Goal: Find specific page/section: Find specific page/section

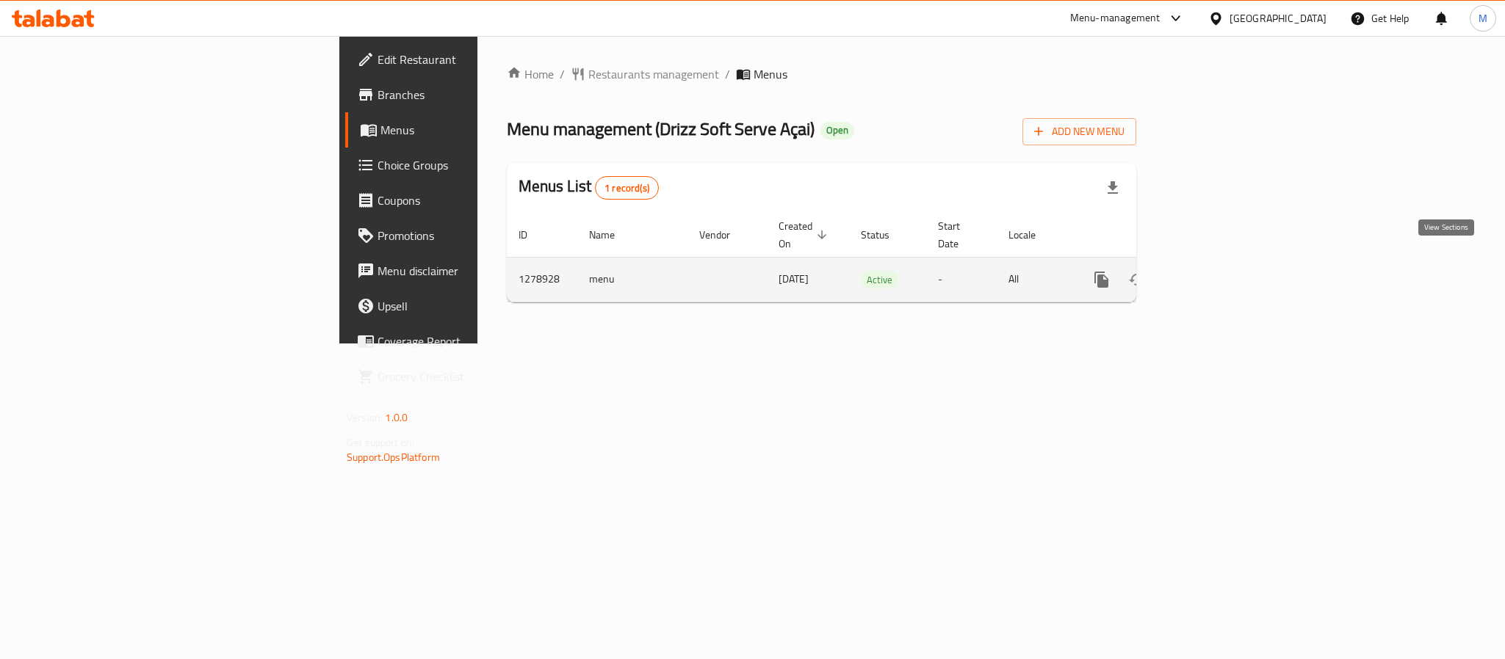
click at [1216, 271] on icon "enhanced table" at bounding box center [1207, 280] width 18 height 18
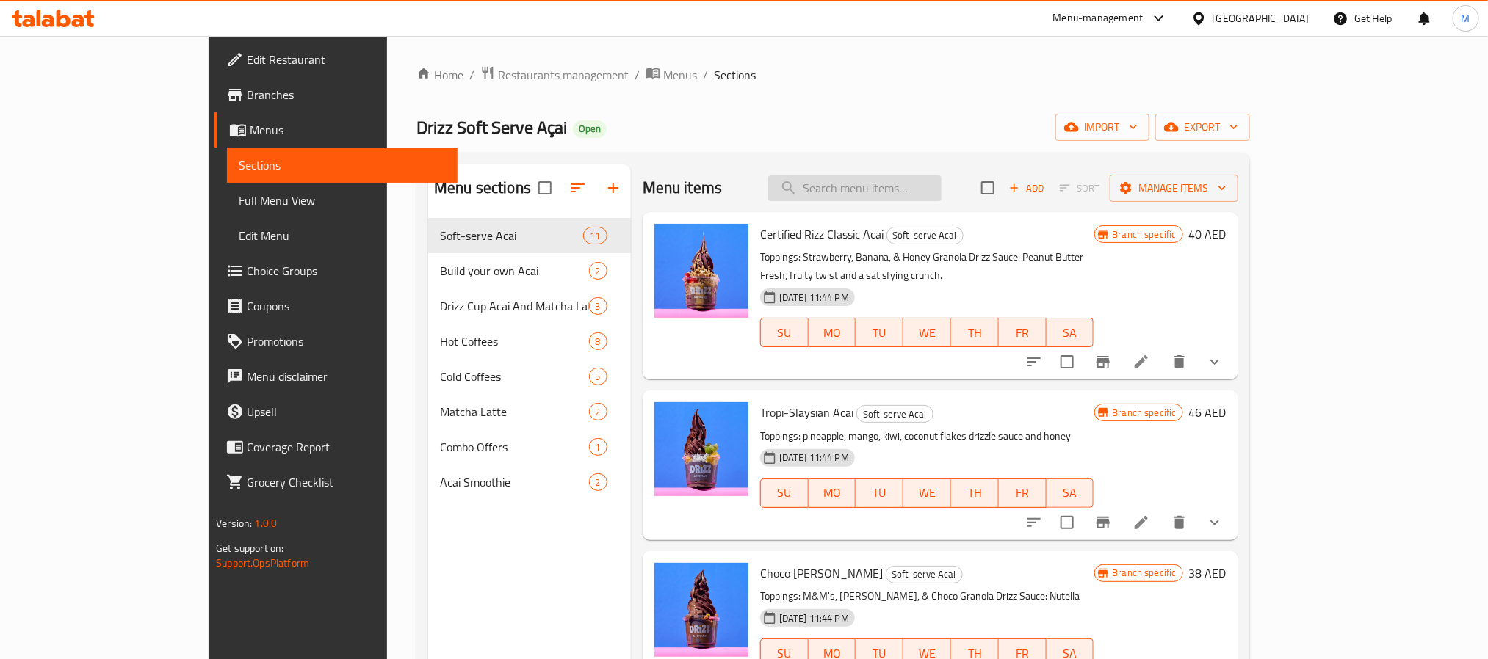
click at [934, 189] on input "search" at bounding box center [854, 188] width 173 height 26
paste input "2 Medium Drizz Cups Acai Combo"
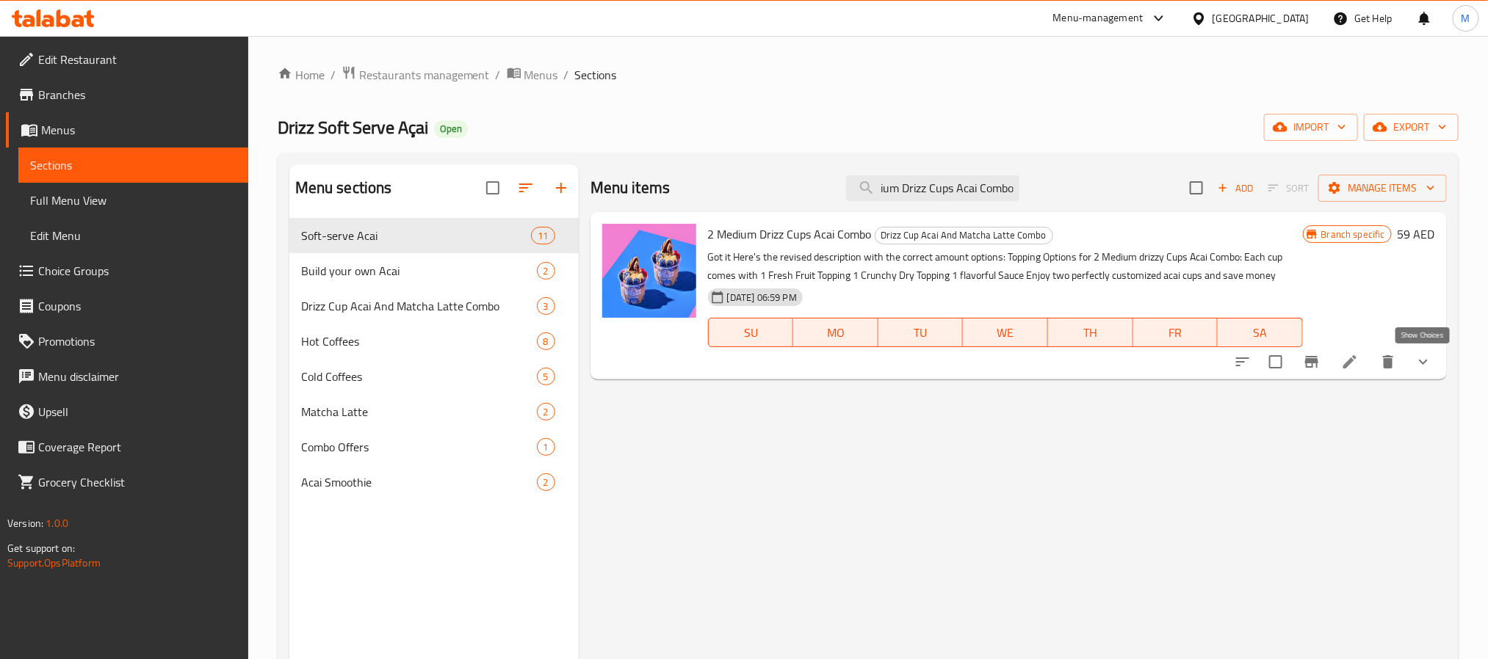
type input "2 Medium Drizz Cups Acai Combo"
click at [1416, 366] on icon "show more" at bounding box center [1423, 362] width 18 height 18
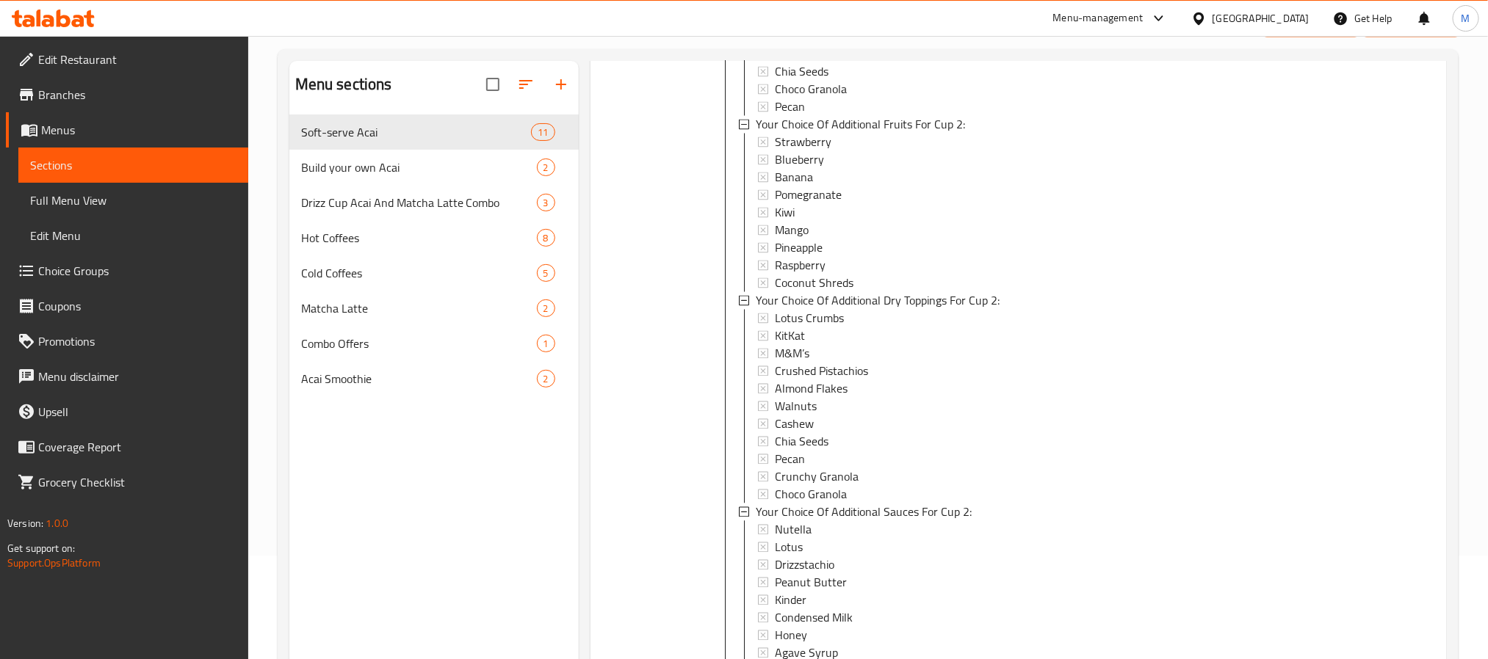
scroll to position [206, 0]
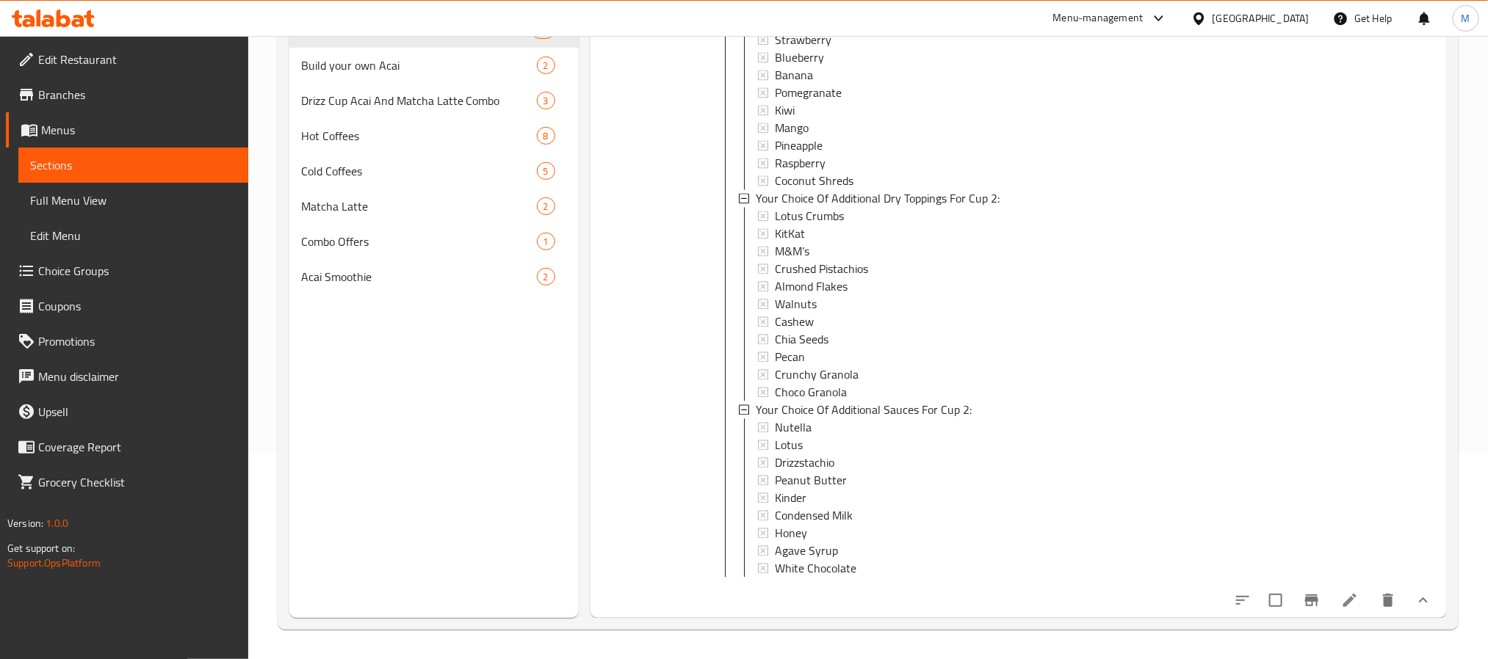
click at [1234, 607] on icon "sort-choices" at bounding box center [1243, 601] width 18 height 18
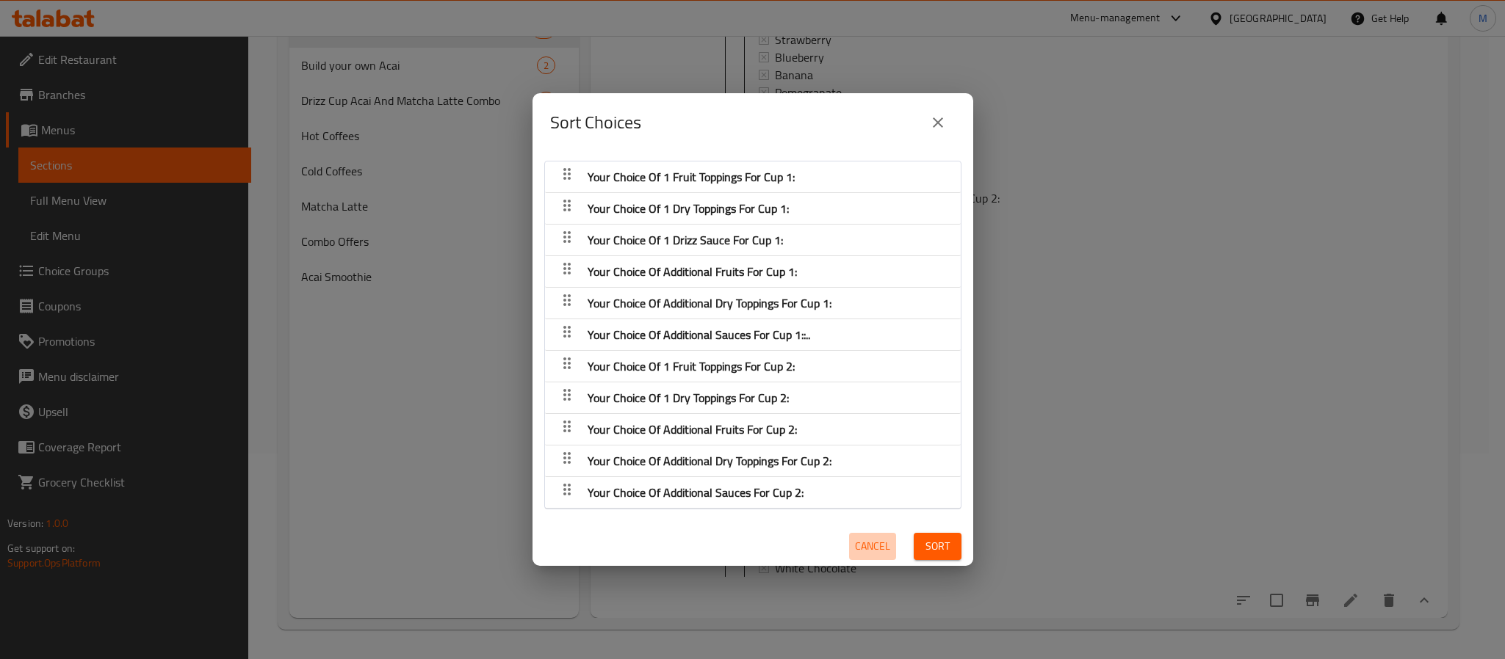
click at [855, 551] on span "Cancel" at bounding box center [872, 547] width 35 height 18
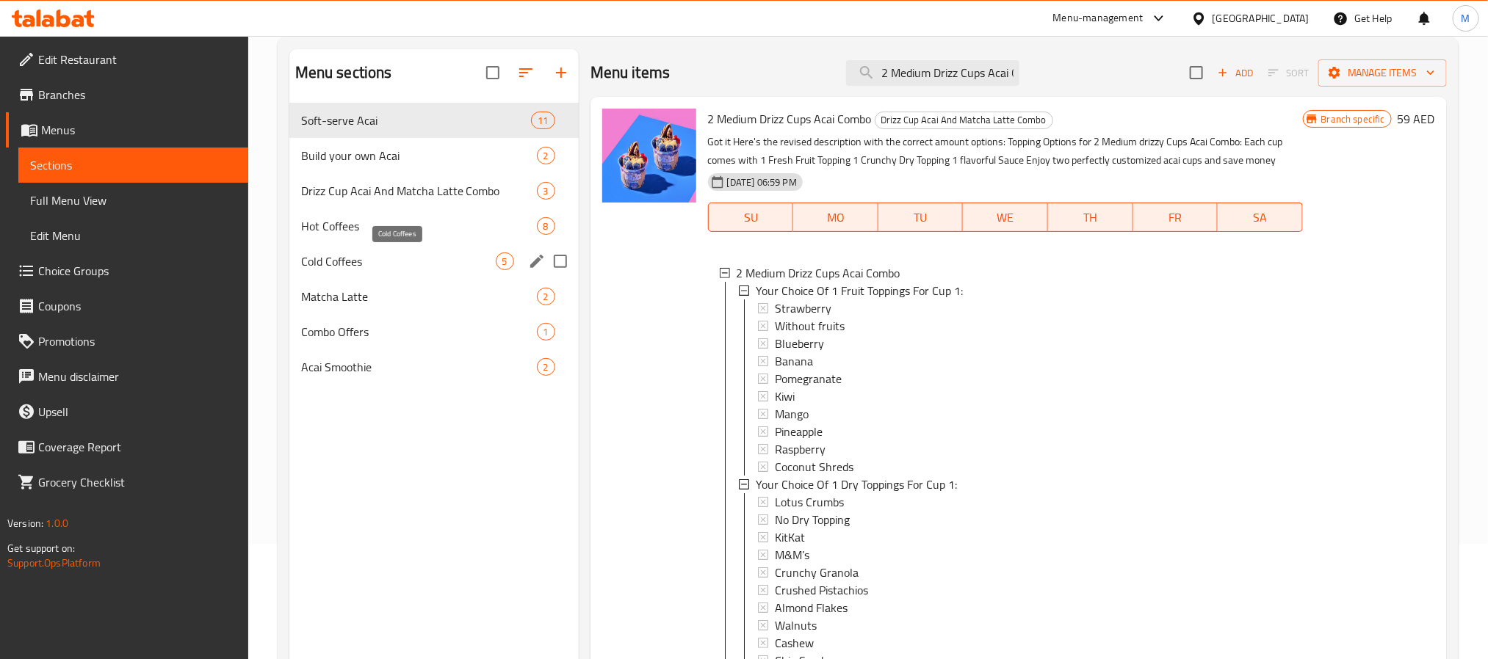
scroll to position [0, 0]
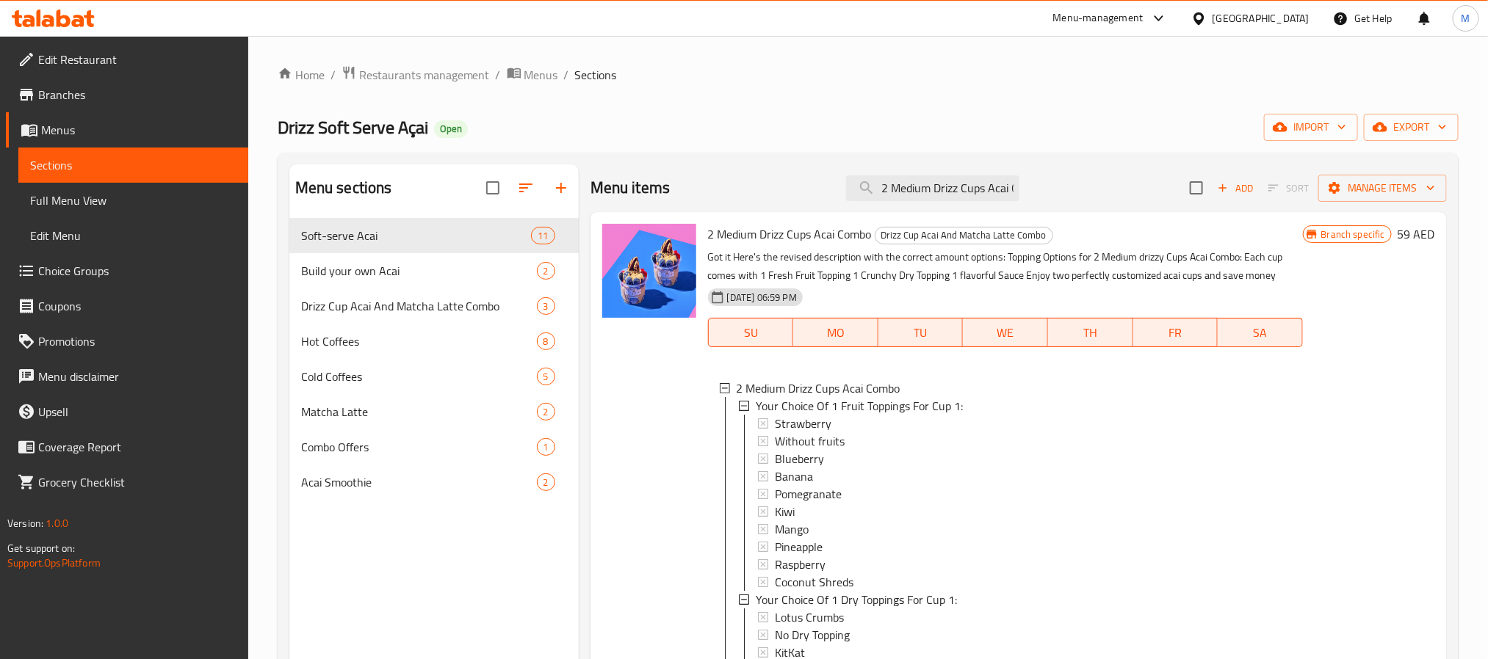
click at [173, 64] on span "Edit Restaurant" at bounding box center [137, 60] width 198 height 18
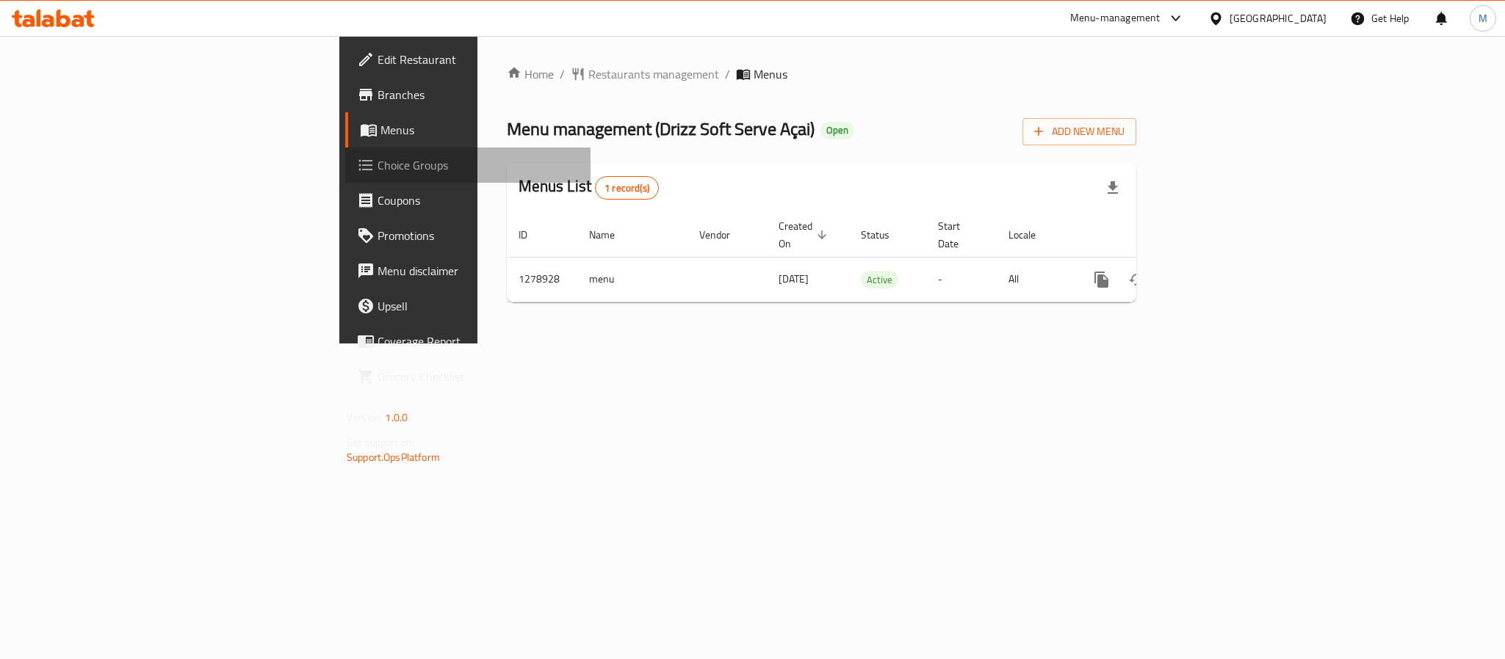
click at [377, 161] on span "Choice Groups" at bounding box center [477, 165] width 201 height 18
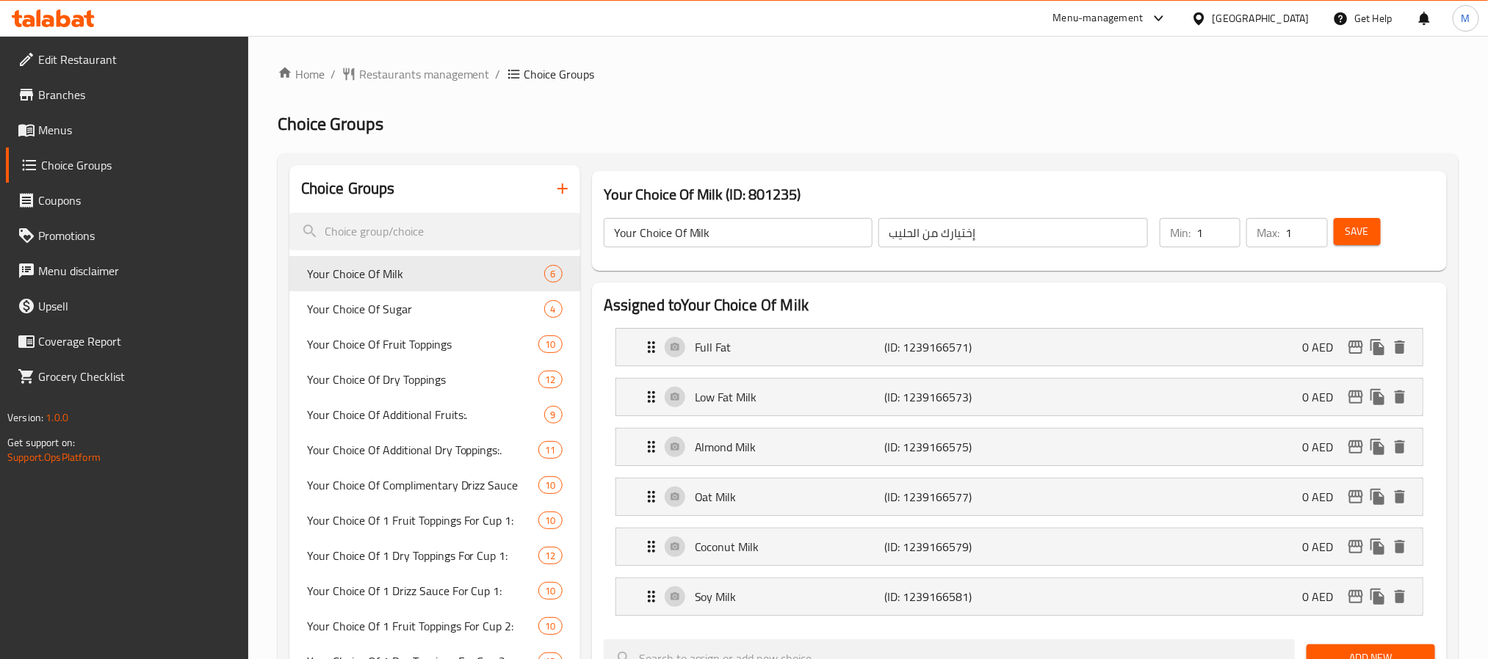
click at [62, 122] on span "Menus" at bounding box center [137, 130] width 198 height 18
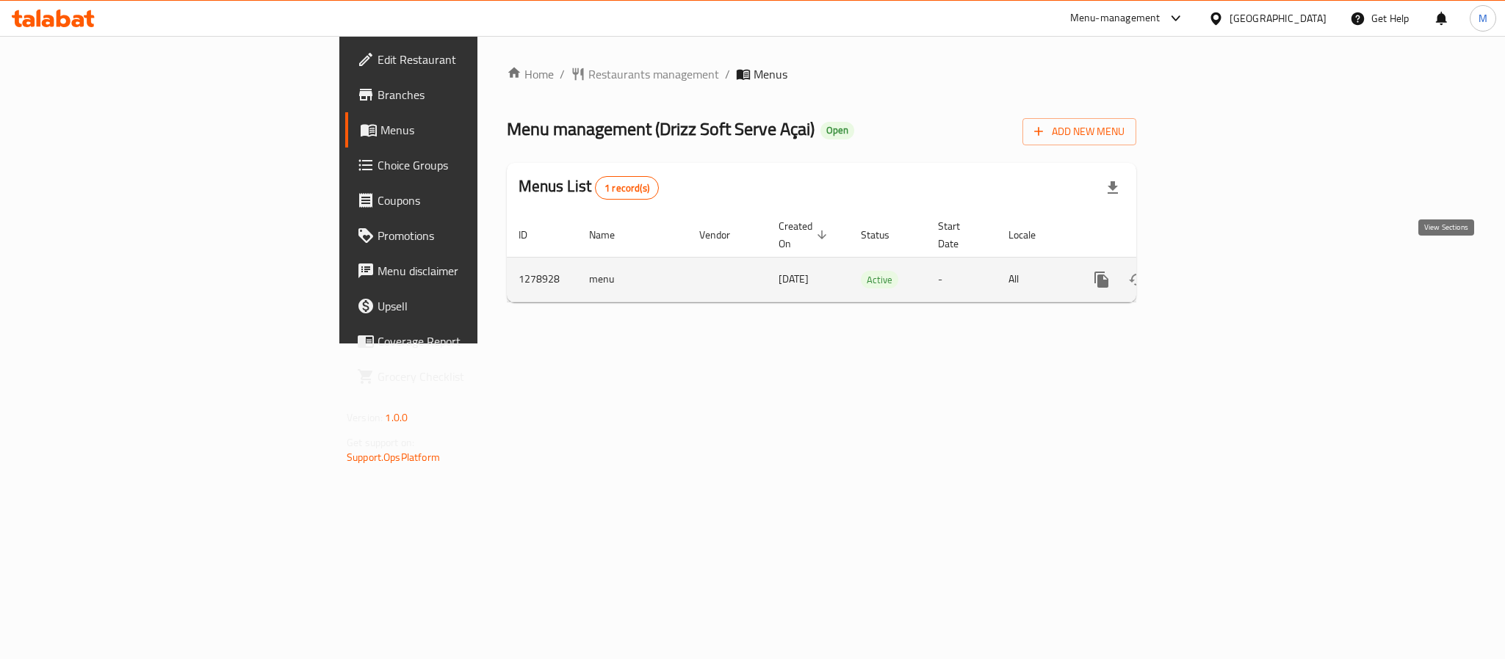
click at [1214, 273] on icon "enhanced table" at bounding box center [1207, 279] width 13 height 13
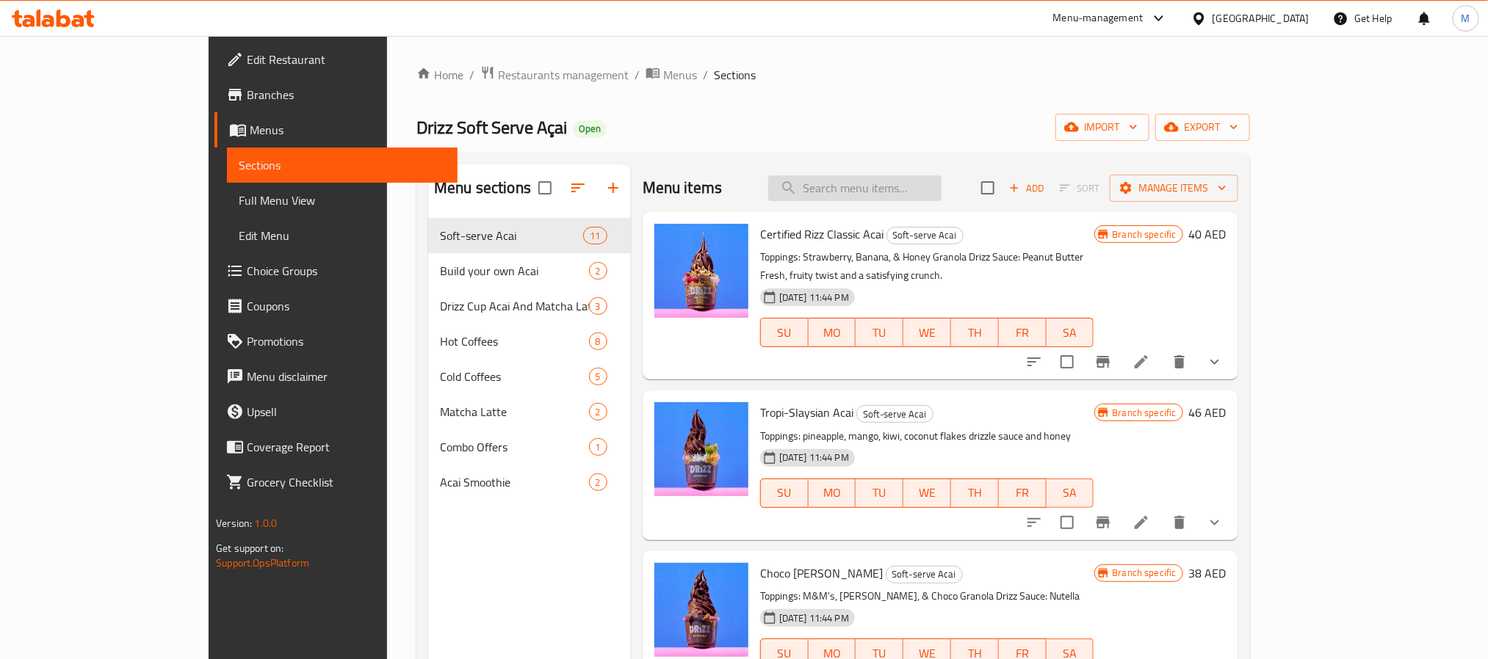
click at [928, 187] on input "search" at bounding box center [854, 188] width 173 height 26
paste input "2 Medium Drizz Cups Acai Combo"
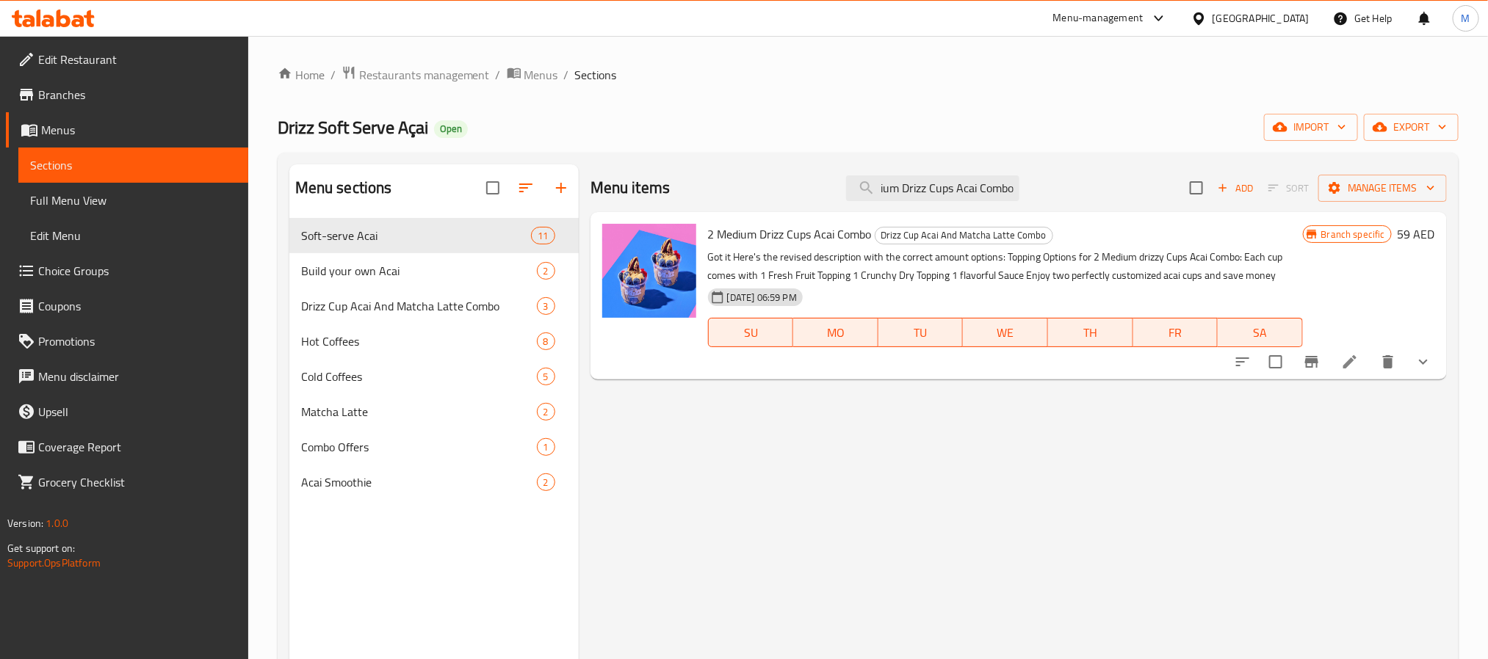
type input "2 Medium Drizz Cups Acai Combo"
click at [1347, 363] on icon at bounding box center [1349, 361] width 13 height 13
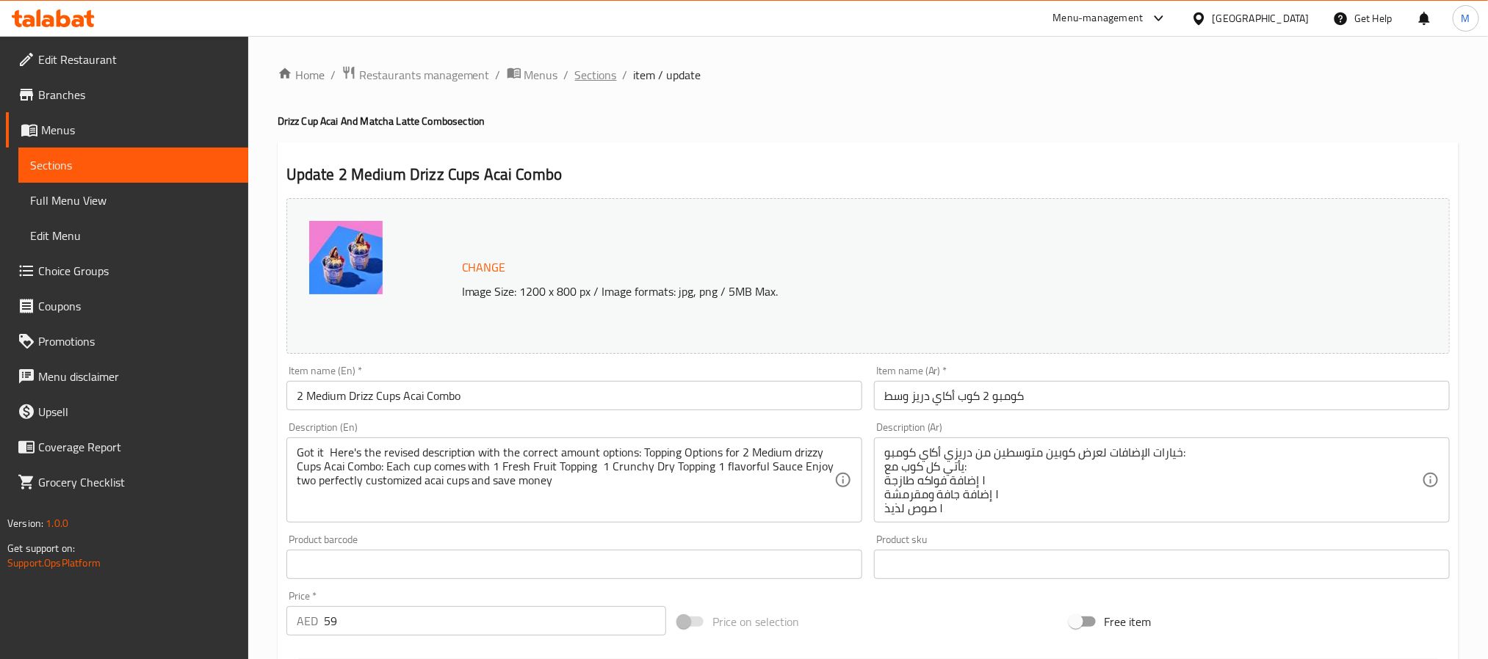
click at [593, 79] on span "Sections" at bounding box center [596, 75] width 42 height 18
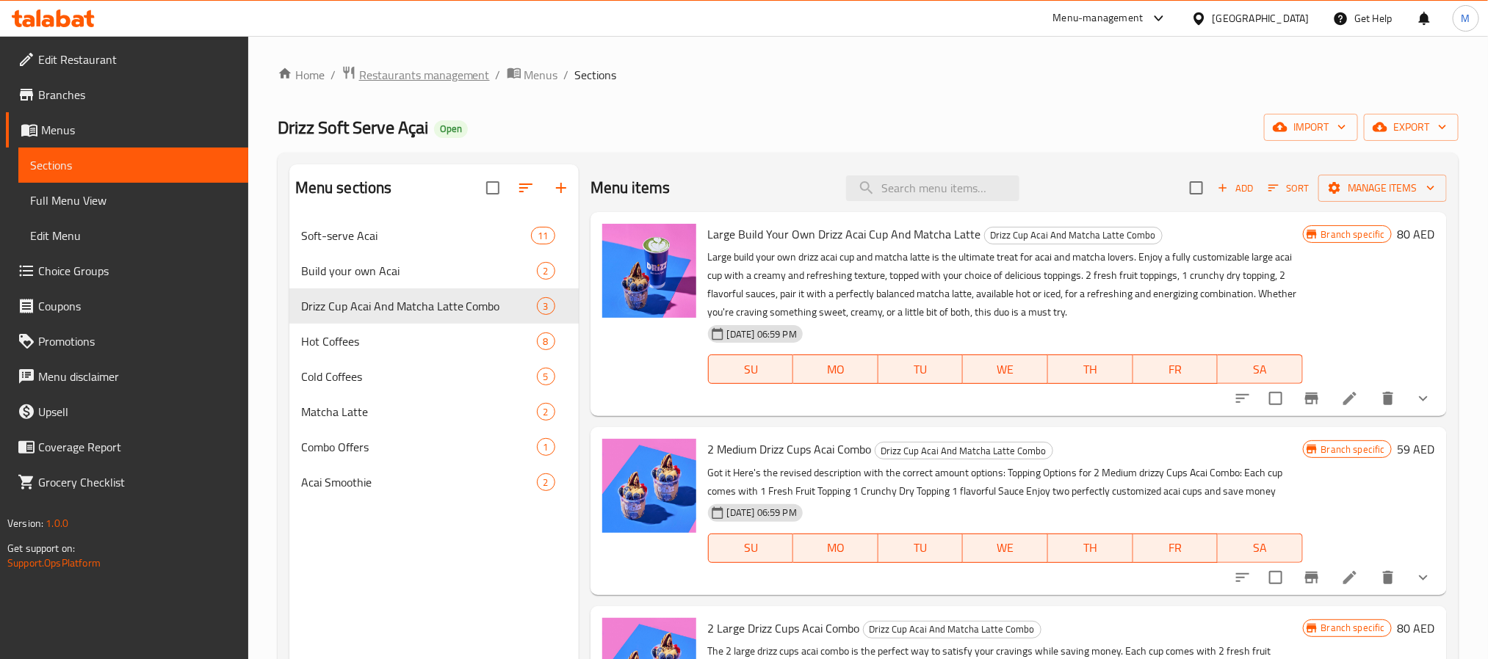
click at [405, 70] on span "Restaurants management" at bounding box center [424, 75] width 131 height 18
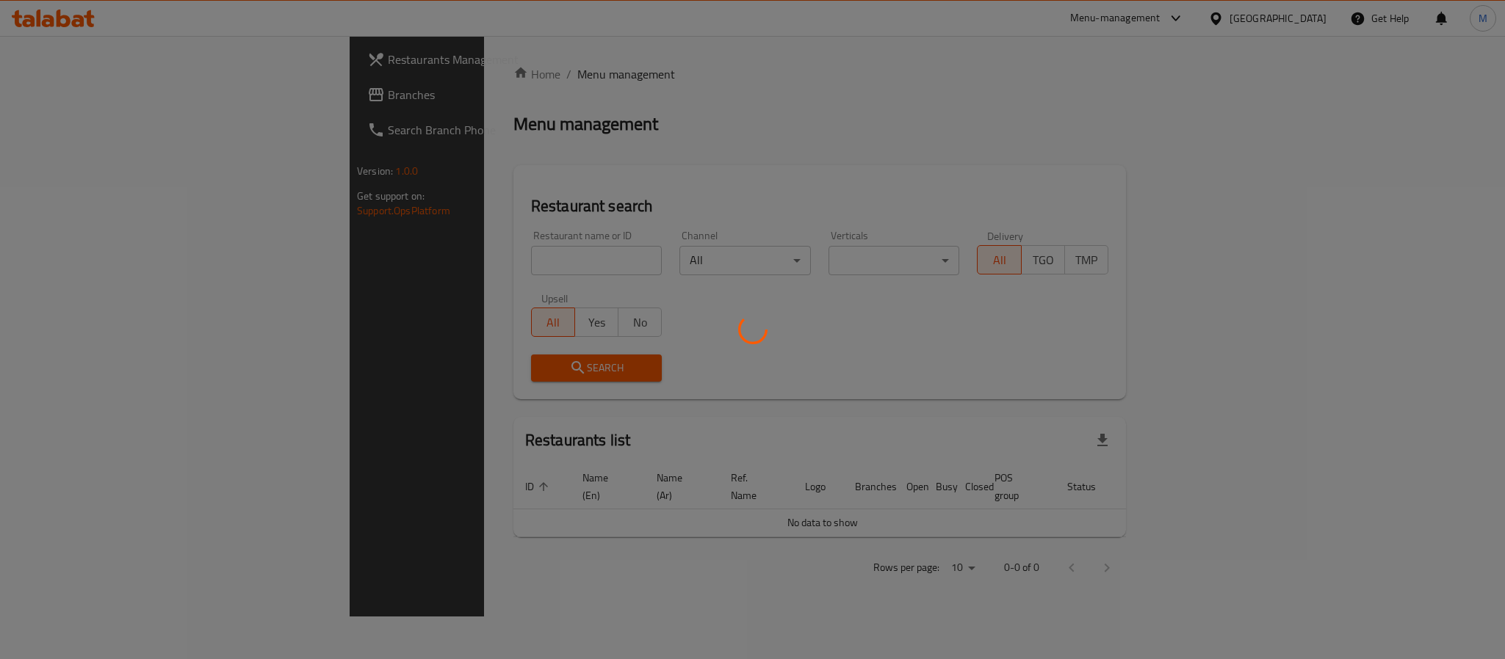
click at [421, 261] on div at bounding box center [752, 329] width 1505 height 659
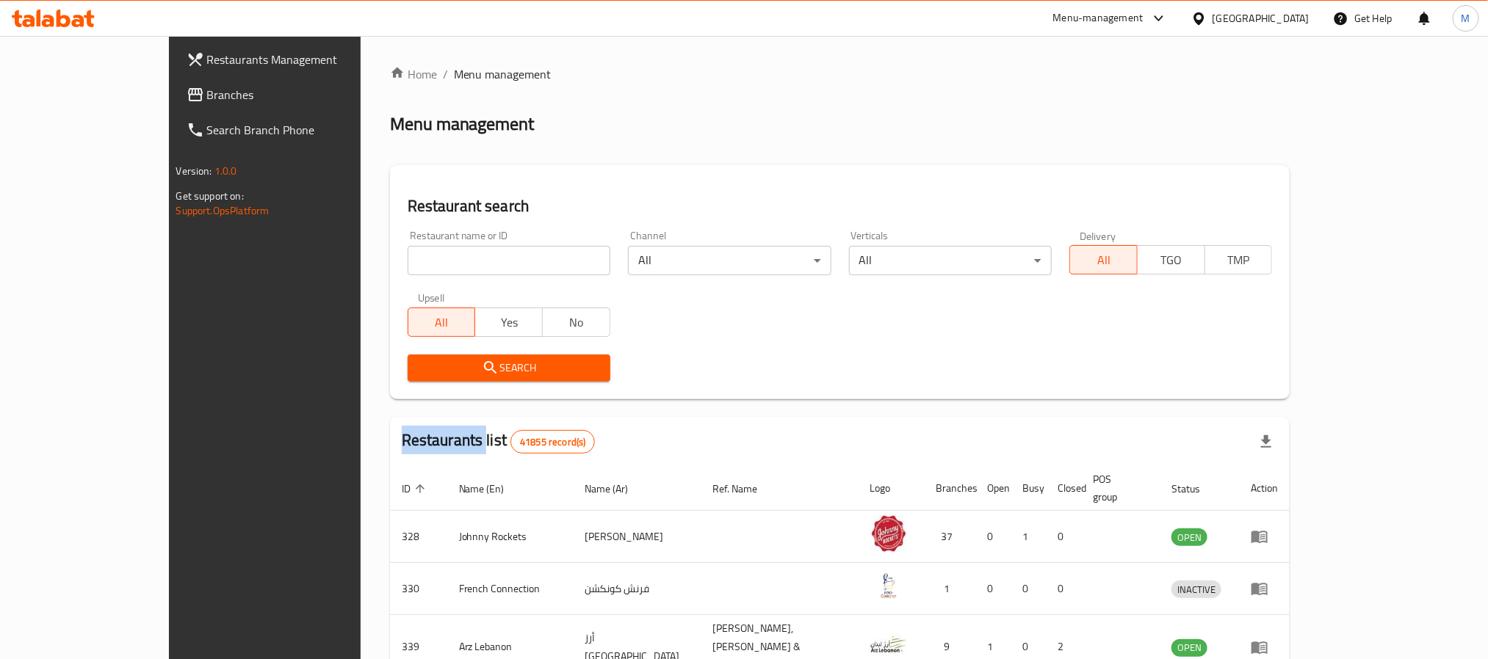
click at [421, 261] on div "Home / Menu management Menu management Restaurant search Restaurant name or ID …" at bounding box center [840, 556] width 900 height 982
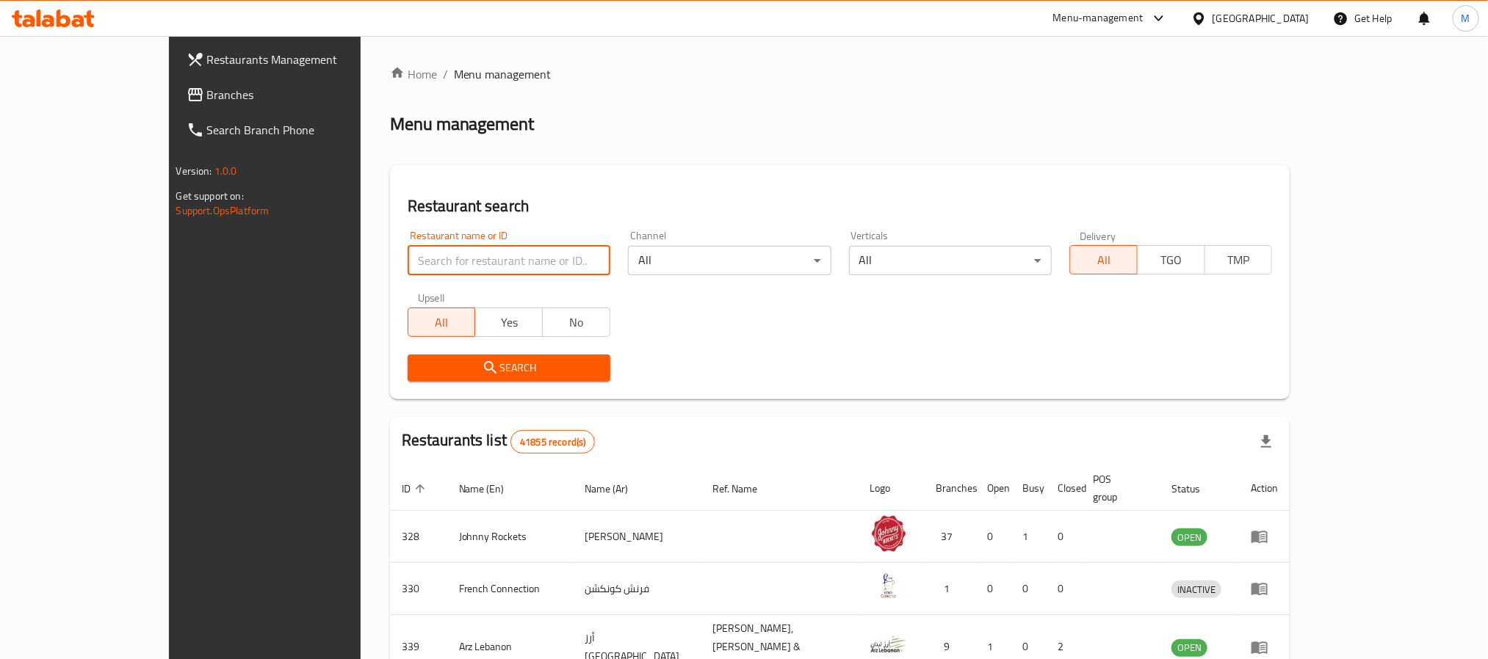
click at [421, 261] on input "search" at bounding box center [509, 260] width 203 height 29
paste input "760445"
type input "760445"
click button "Search" at bounding box center [509, 368] width 203 height 27
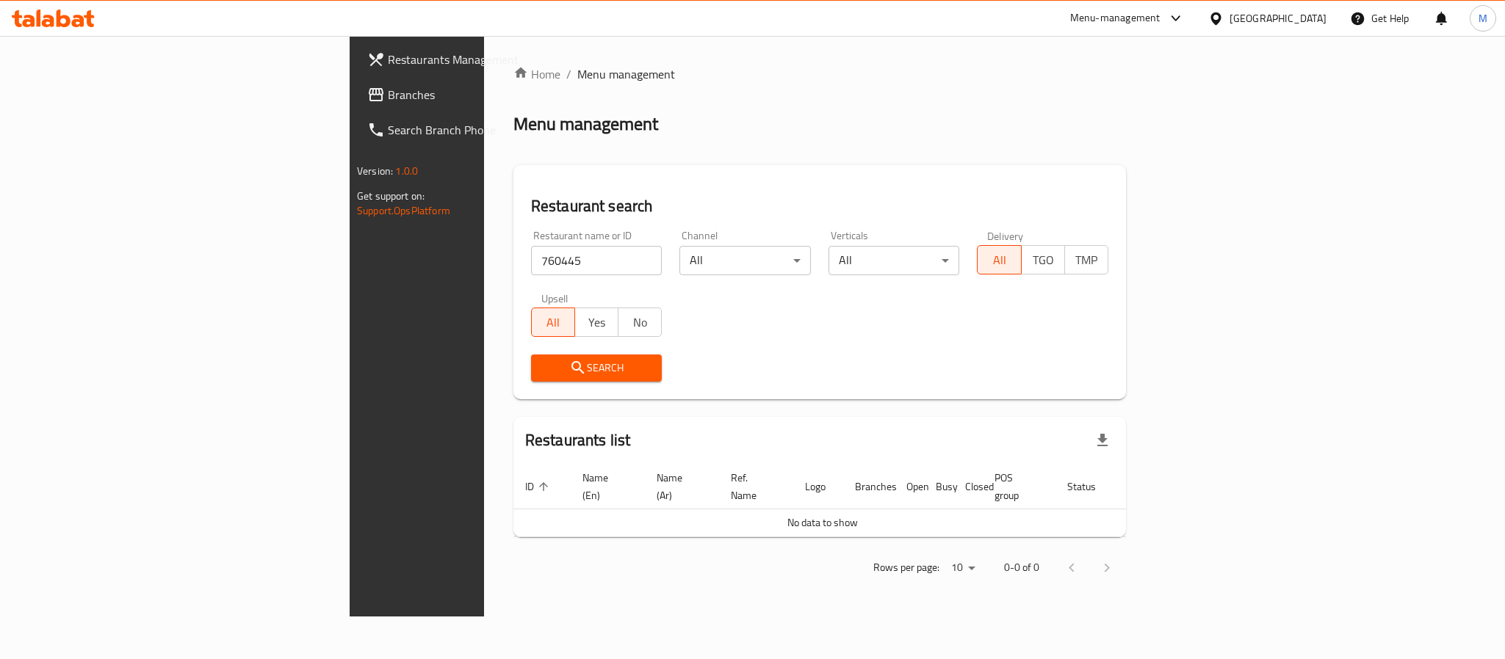
click at [1272, 20] on div "[GEOGRAPHIC_DATA]" at bounding box center [1277, 18] width 97 height 16
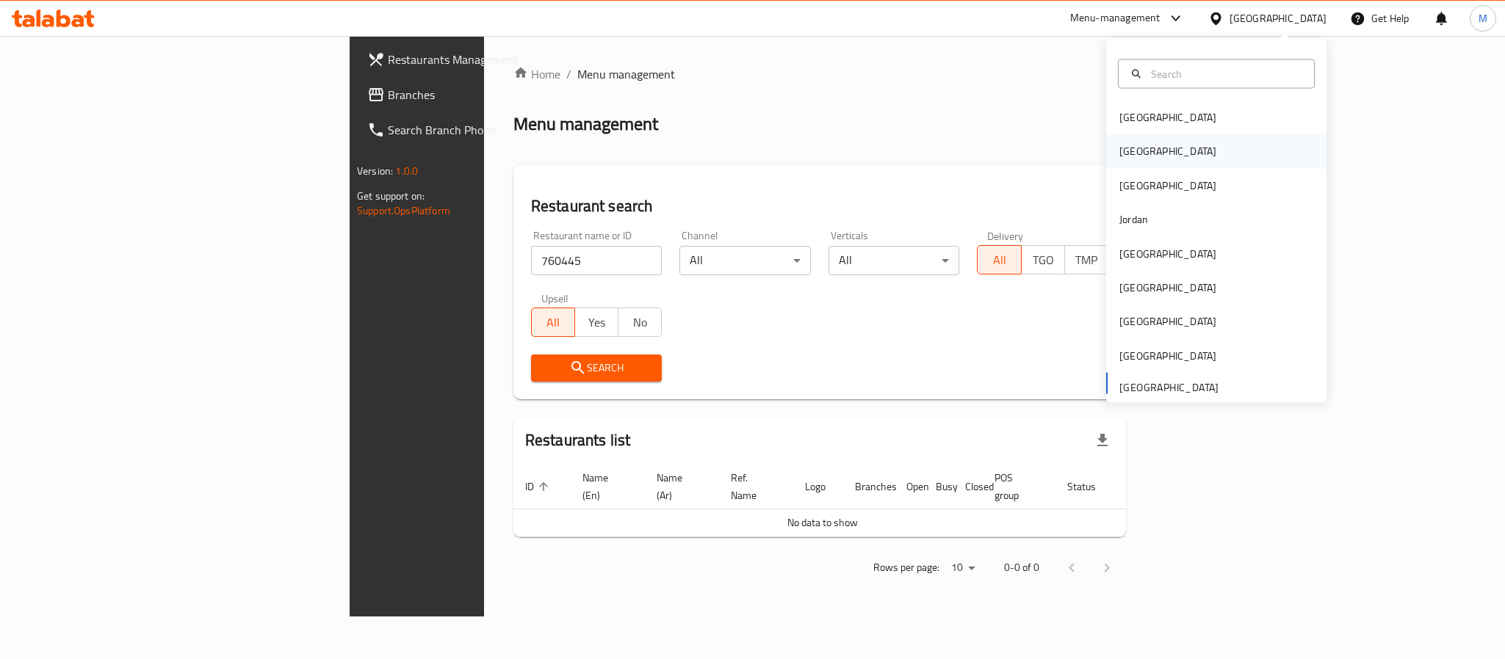
click at [1146, 150] on div "Egypt" at bounding box center [1216, 151] width 220 height 34
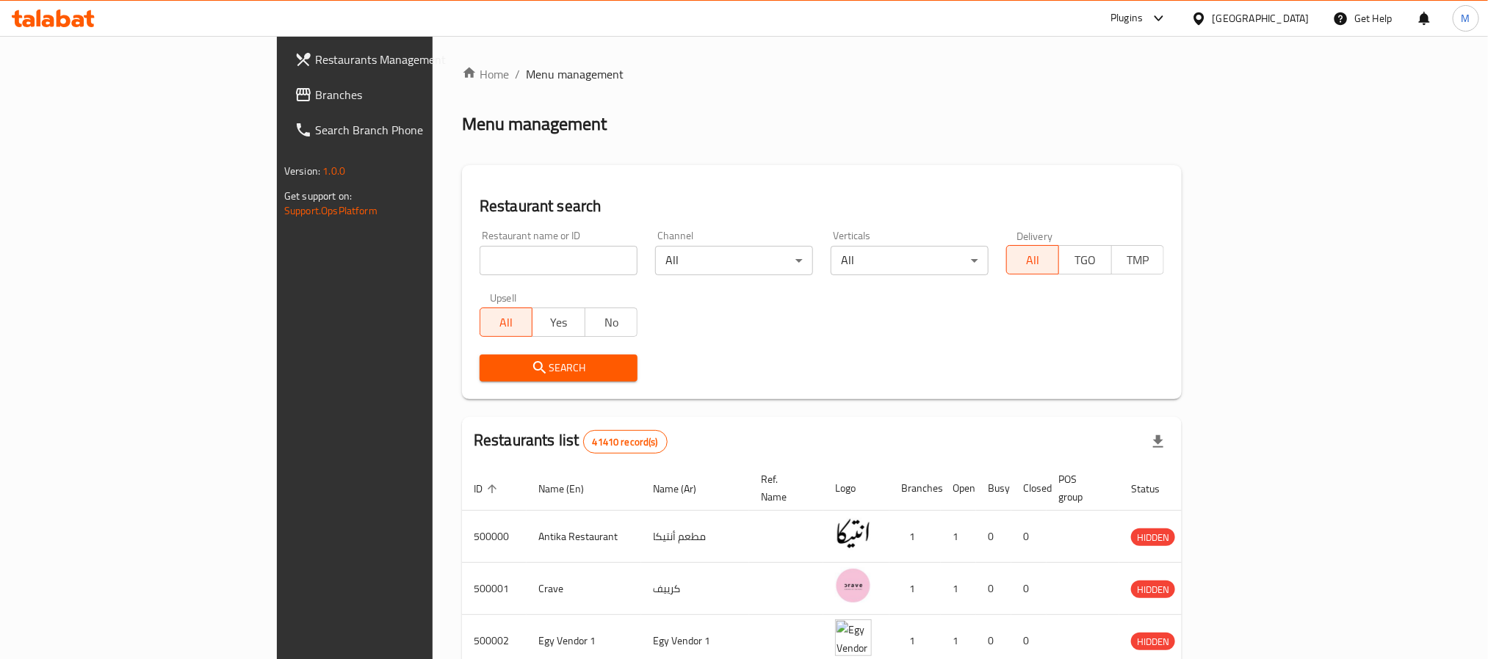
click at [480, 256] on input "search" at bounding box center [559, 260] width 158 height 29
paste input "760445"
type input "760445"
click button "Search" at bounding box center [559, 368] width 158 height 27
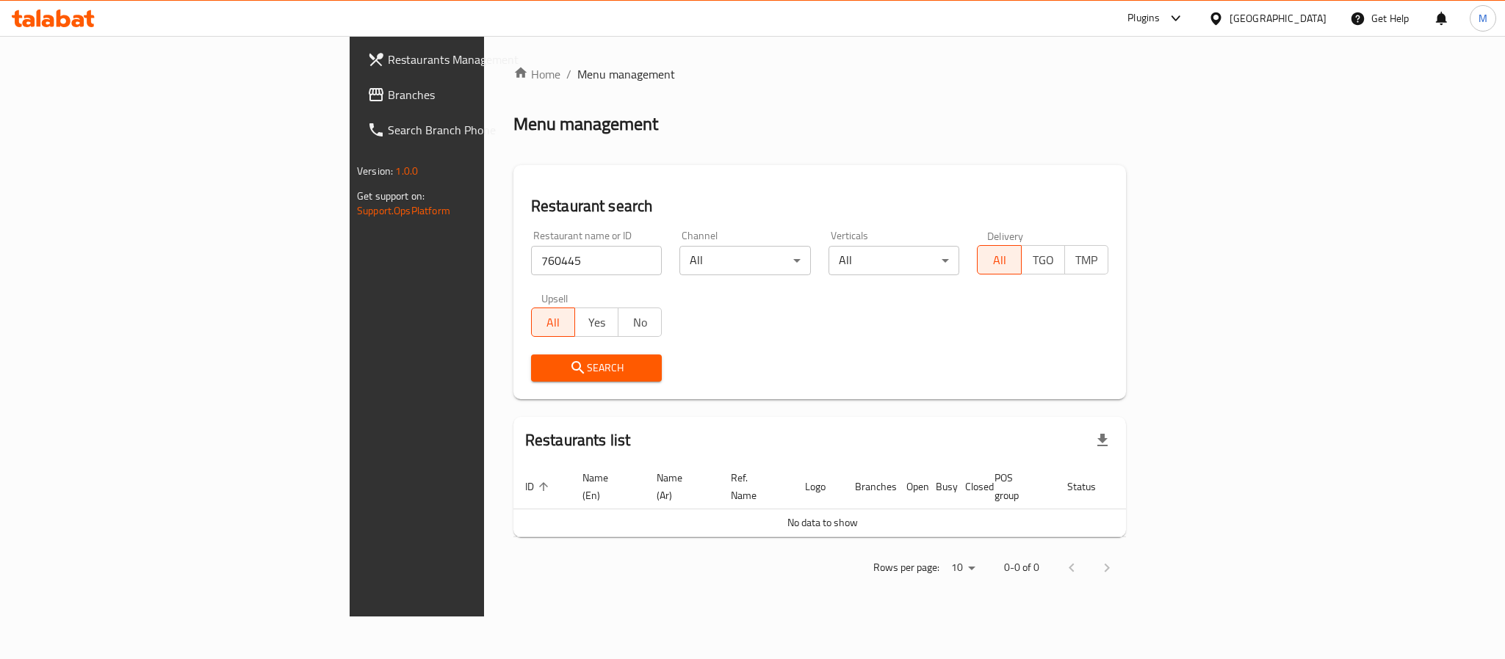
click at [1223, 11] on icon at bounding box center [1215, 18] width 15 height 15
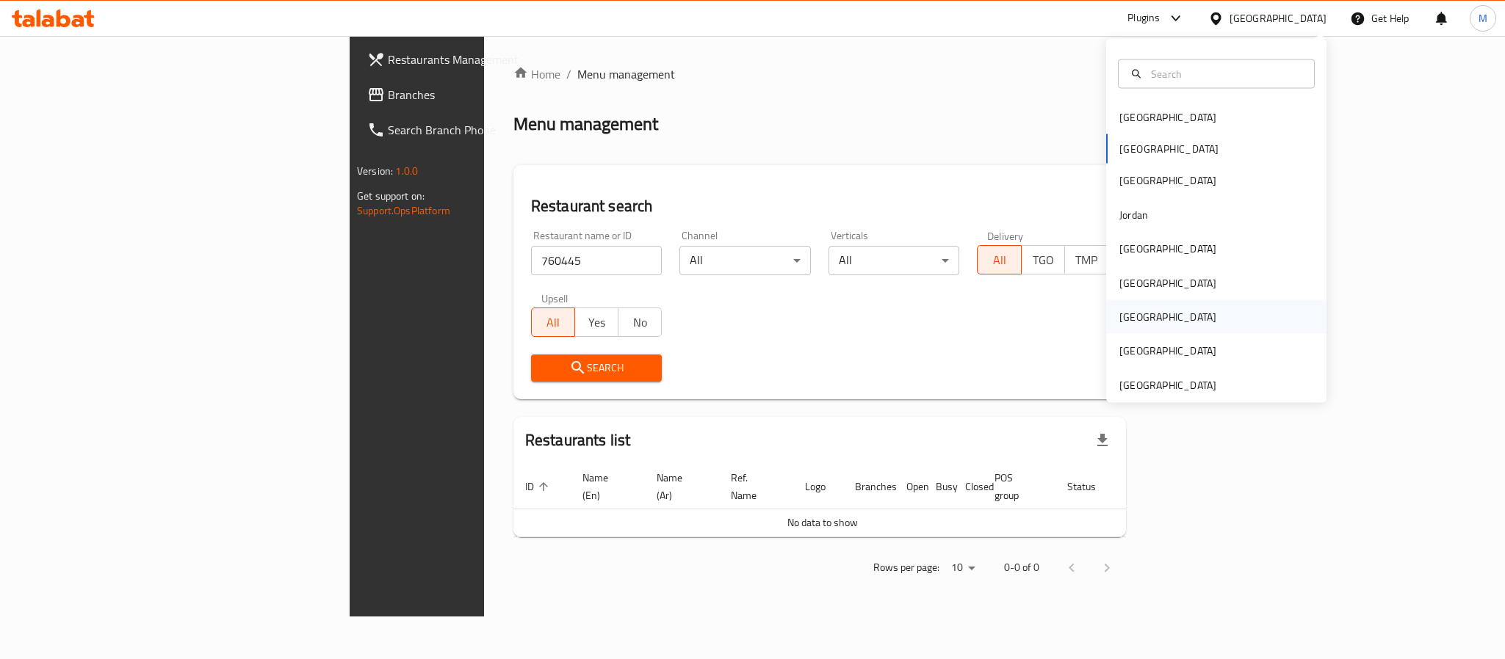
click at [1120, 319] on div "Qatar" at bounding box center [1167, 317] width 97 height 16
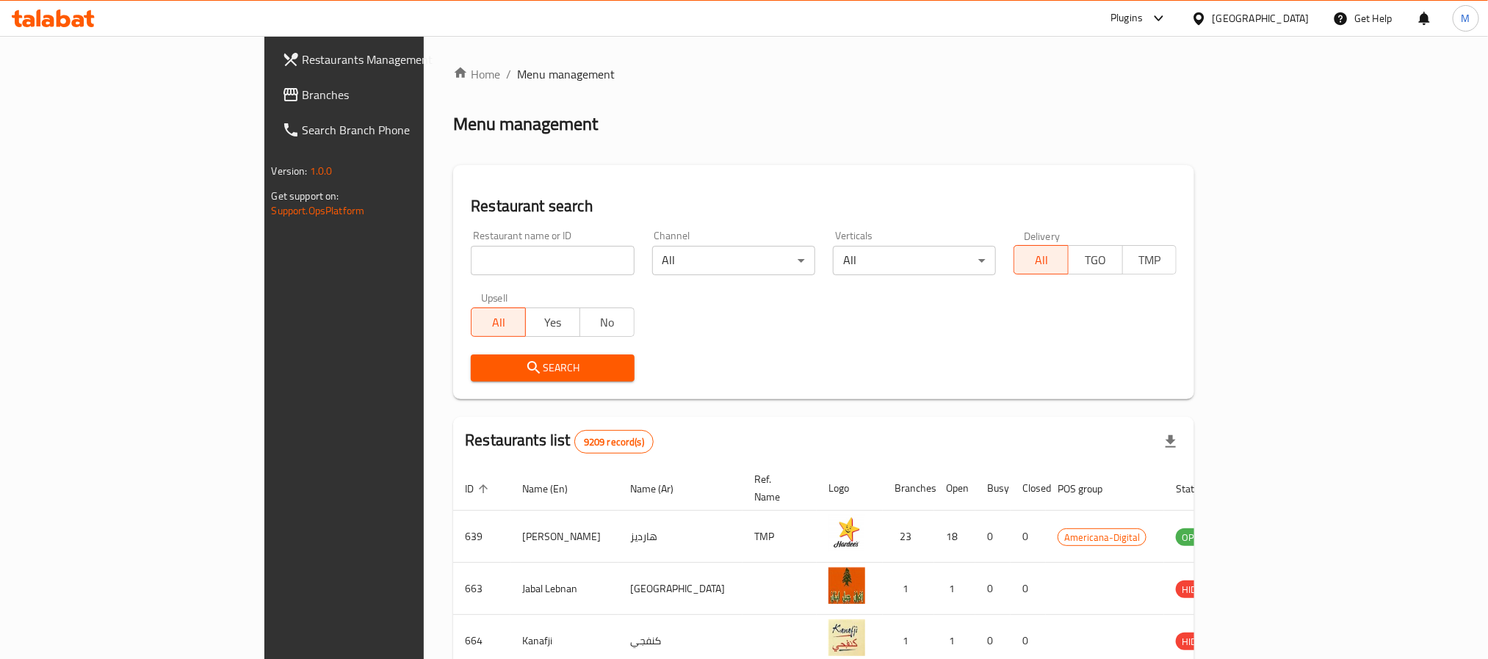
click at [471, 263] on input "search" at bounding box center [552, 260] width 163 height 29
paste input "760445"
type input "760445"
click button "Search" at bounding box center [552, 368] width 163 height 27
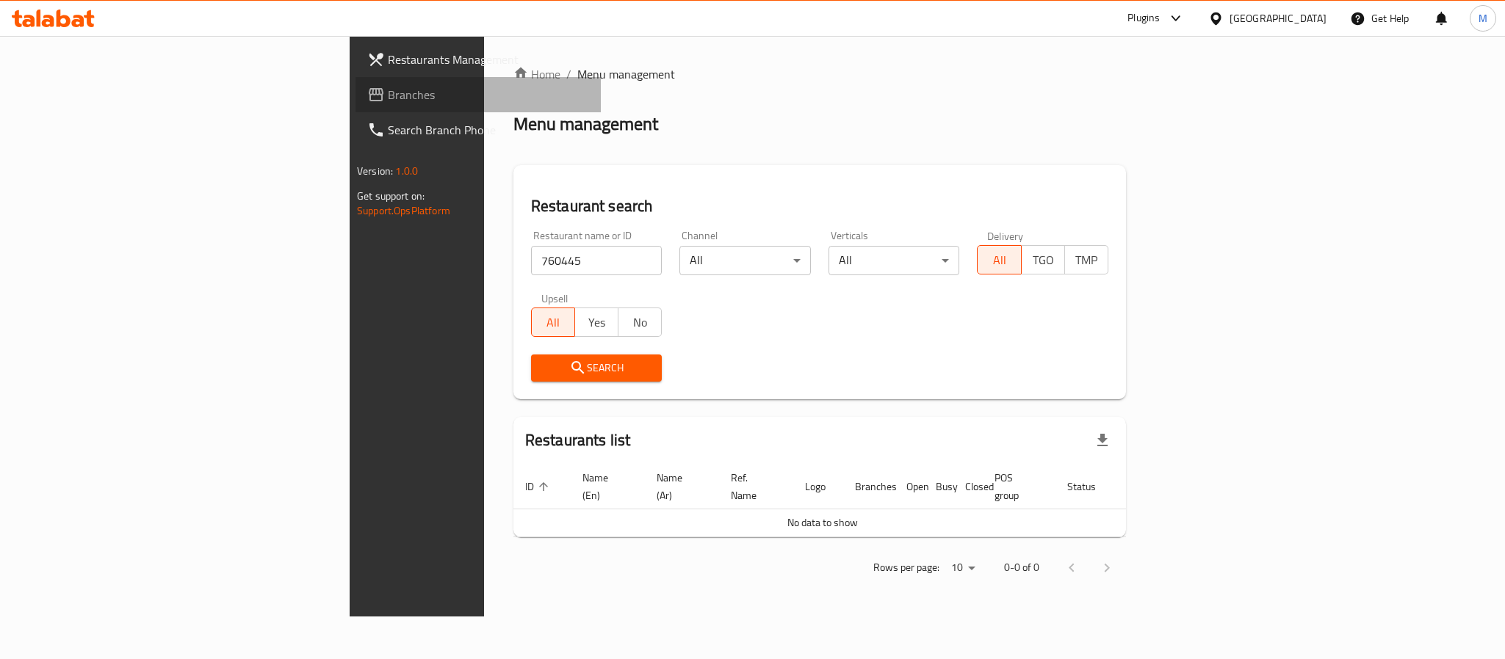
click at [388, 97] on span "Branches" at bounding box center [488, 95] width 201 height 18
